Goal: Task Accomplishment & Management: Complete application form

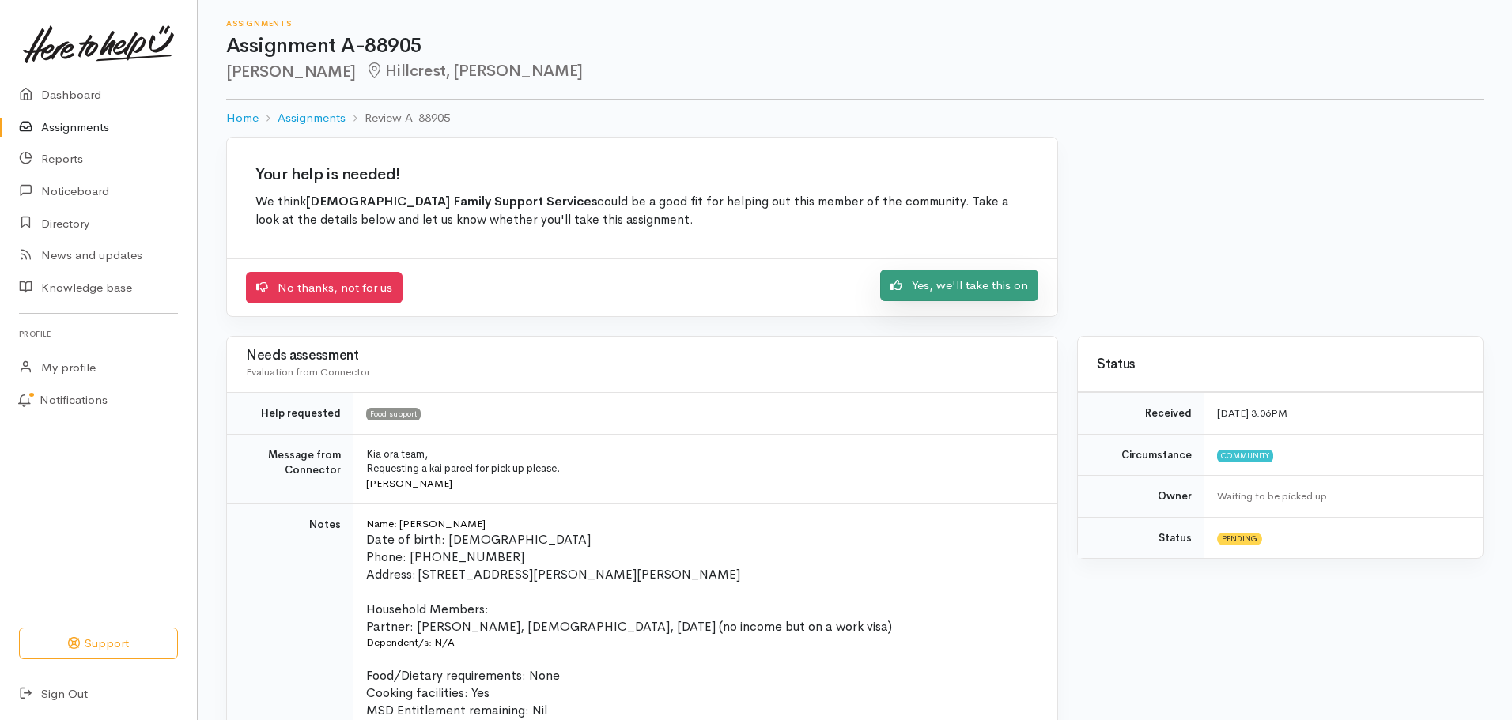
click at [925, 289] on link "Yes, we'll take this on" at bounding box center [959, 286] width 158 height 32
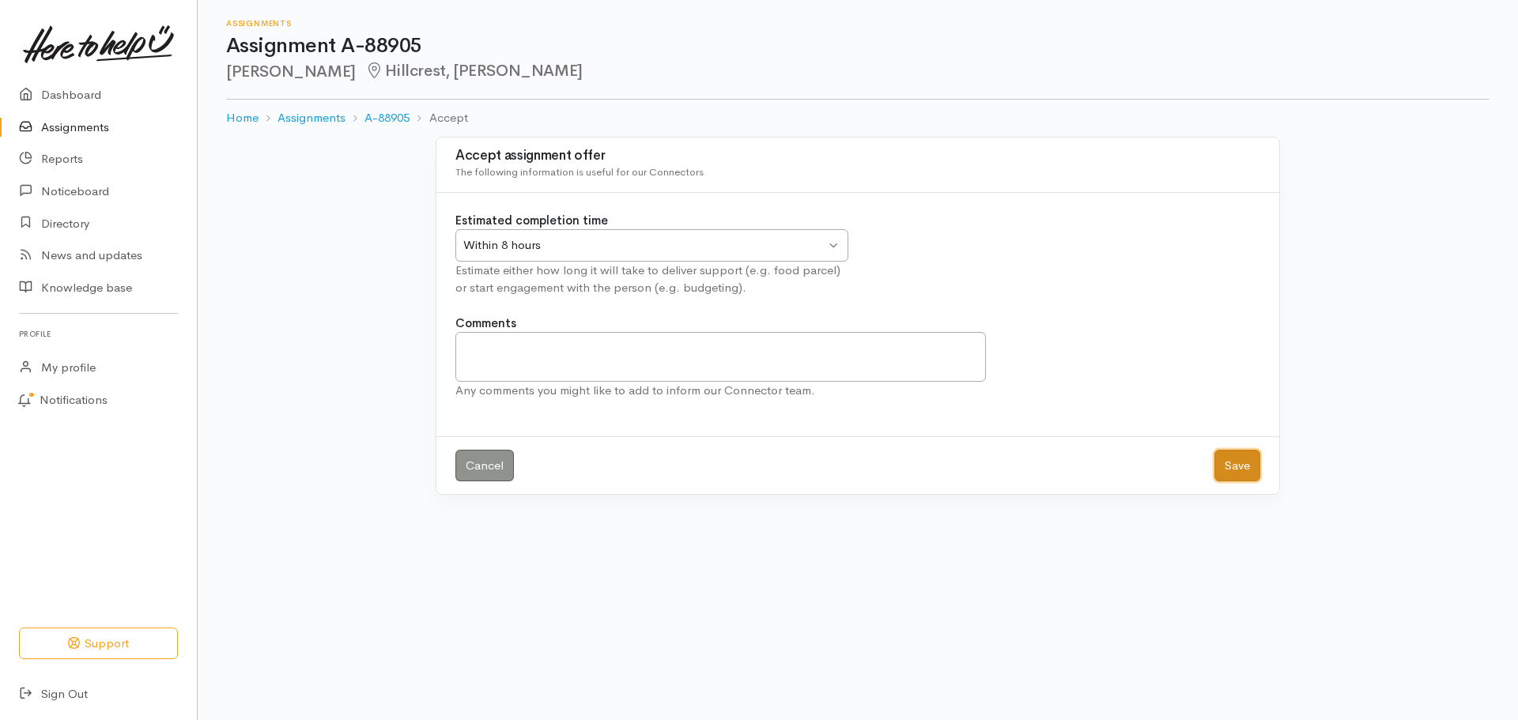
click at [1232, 465] on button "Save" at bounding box center [1238, 466] width 46 height 32
